Goal: Transaction & Acquisition: Book appointment/travel/reservation

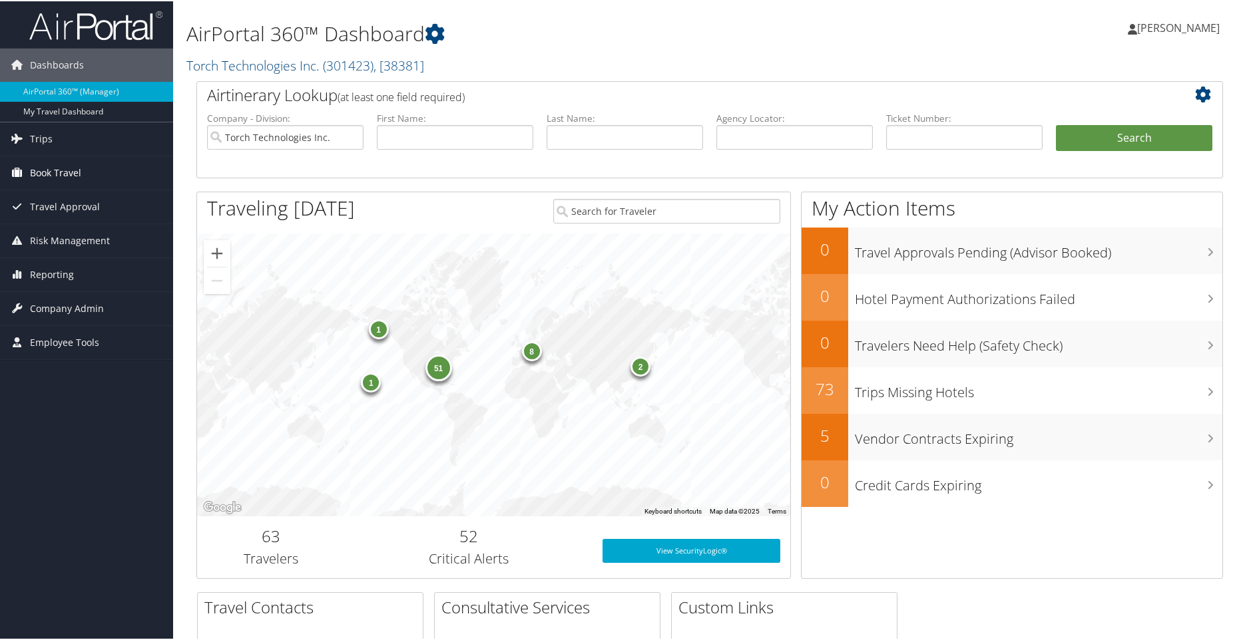
click at [55, 168] on span "Book Travel" at bounding box center [55, 171] width 51 height 33
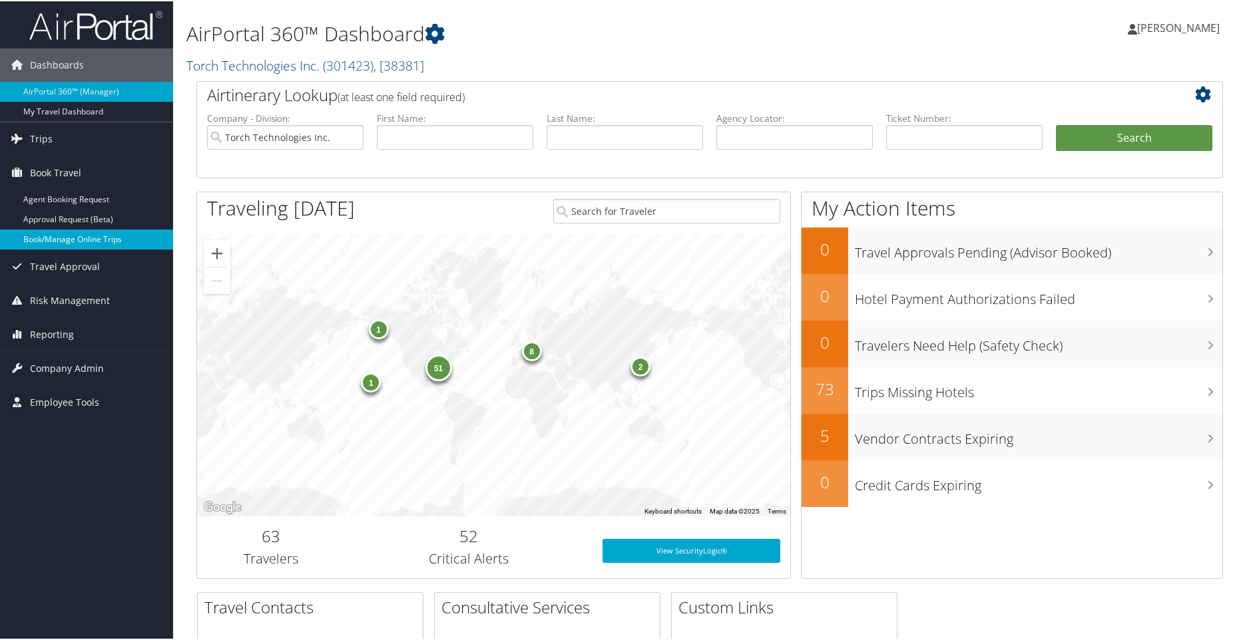
click at [55, 239] on link "Book/Manage Online Trips" at bounding box center [86, 238] width 173 height 20
